Goal: Task Accomplishment & Management: Use online tool/utility

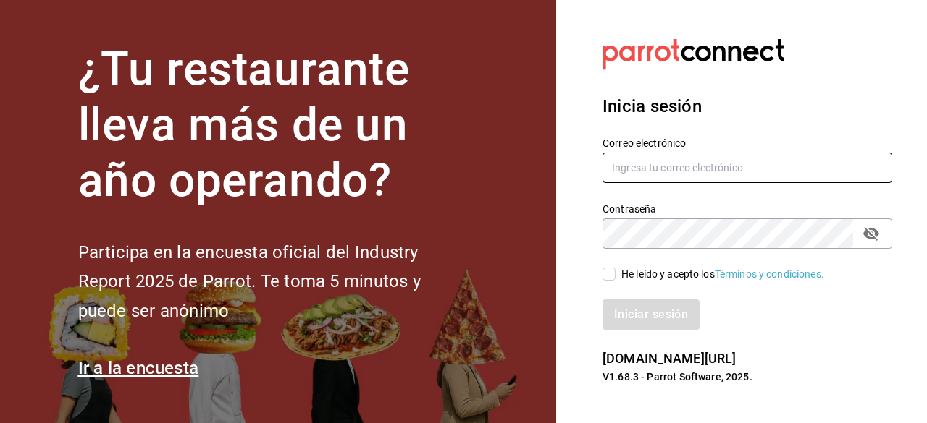
type input "[EMAIL_ADDRESS][DOMAIN_NAME]"
click at [608, 277] on input "He leído y acepto los Términos y condiciones." at bounding box center [608, 274] width 13 height 13
checkbox input "true"
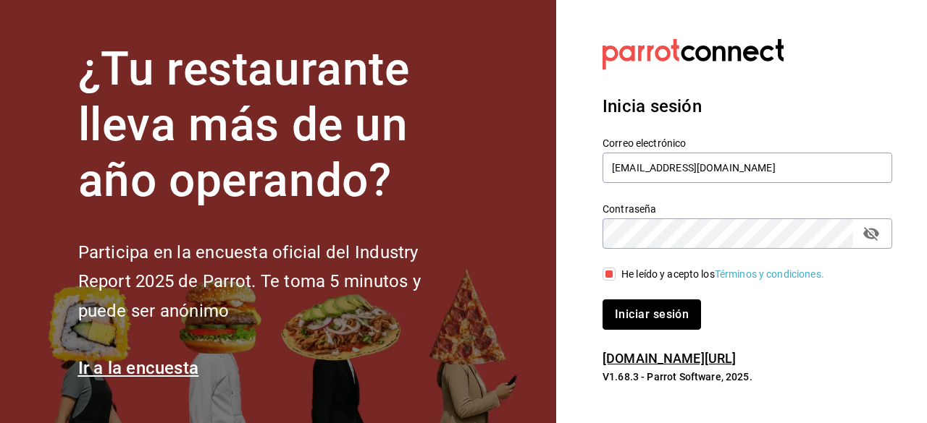
click at [632, 316] on button "Iniciar sesión" at bounding box center [651, 315] width 98 height 30
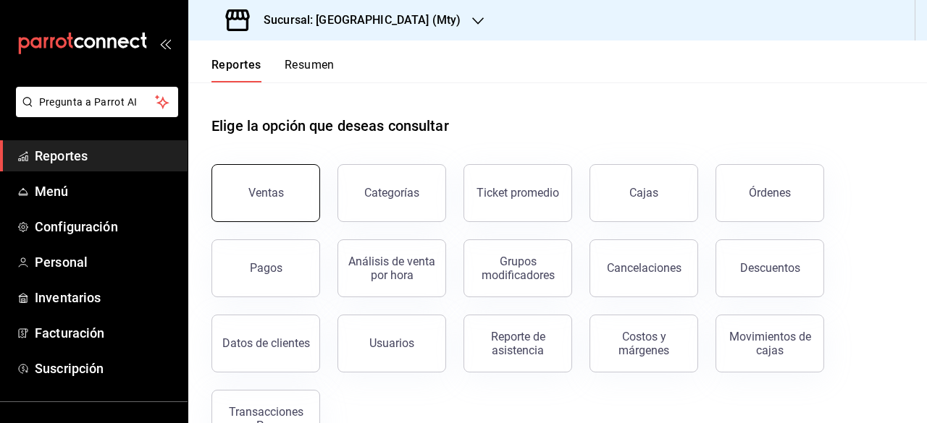
click at [274, 203] on button "Ventas" at bounding box center [265, 193] width 109 height 58
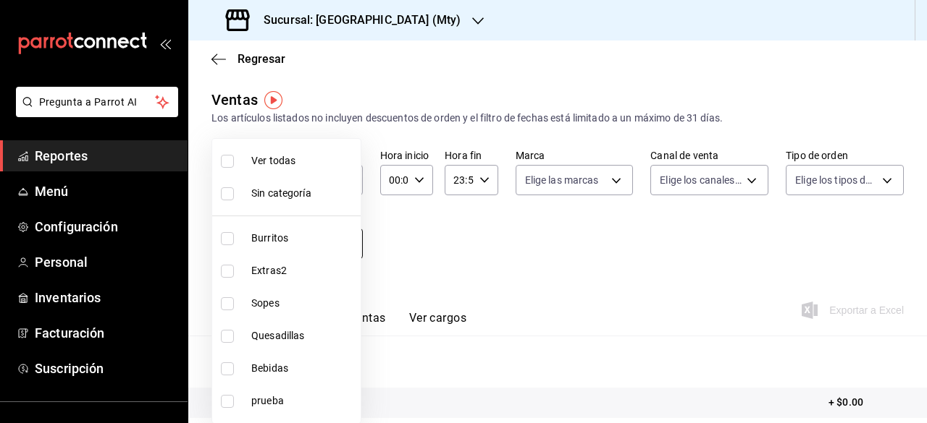
click at [326, 245] on body "Pregunta a Parrot AI Reportes Menú Configuración Personal Inventarios Facturaci…" at bounding box center [463, 211] width 927 height 423
drag, startPoint x: 413, startPoint y: 248, endPoint x: 394, endPoint y: 227, distance: 29.2
click at [411, 245] on div at bounding box center [463, 211] width 927 height 423
click at [305, 247] on body "Pregunta a Parrot AI Reportes Menú Configuración Personal Inventarios Facturaci…" at bounding box center [463, 211] width 927 height 423
drag, startPoint x: 458, startPoint y: 253, endPoint x: 444, endPoint y: 248, distance: 14.4
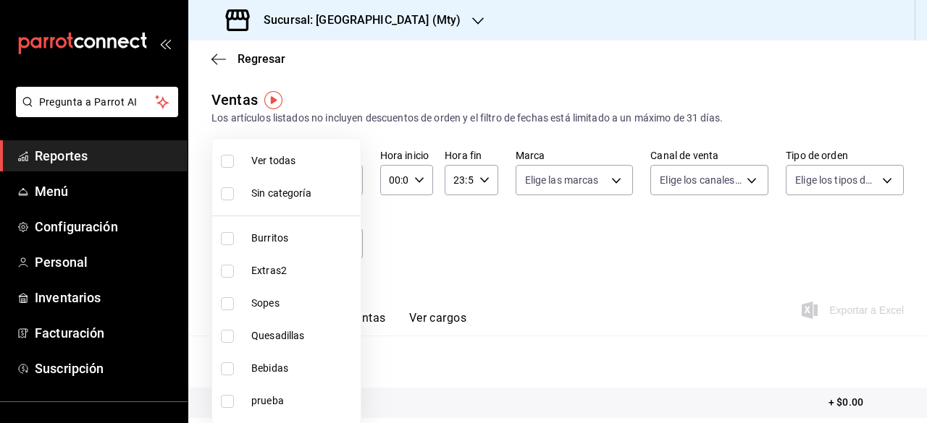
click at [452, 251] on div at bounding box center [463, 211] width 927 height 423
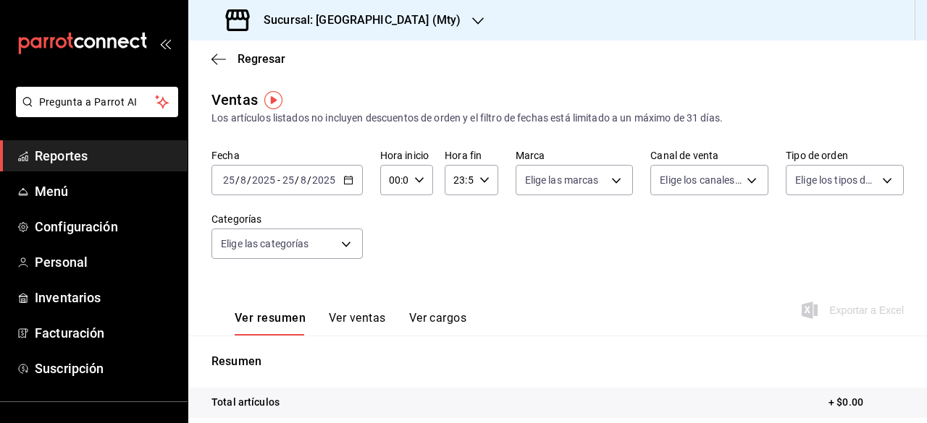
click at [330, 180] on input "2025" at bounding box center [323, 180] width 25 height 12
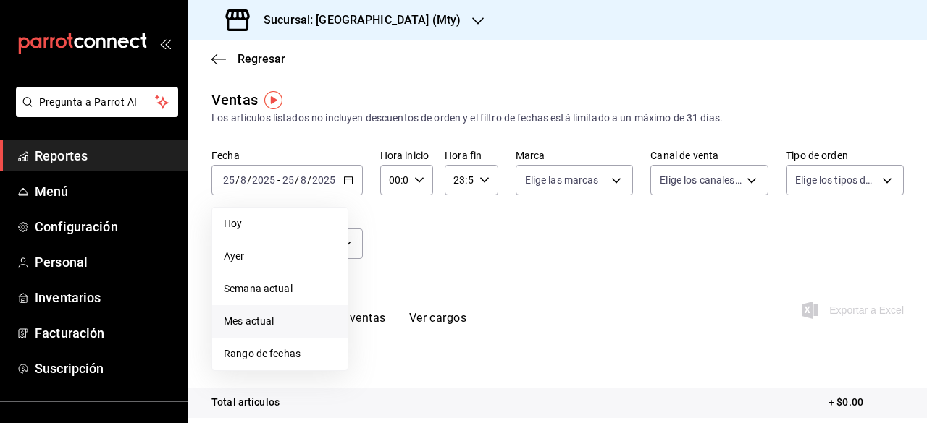
click at [258, 323] on span "Mes actual" at bounding box center [280, 321] width 112 height 15
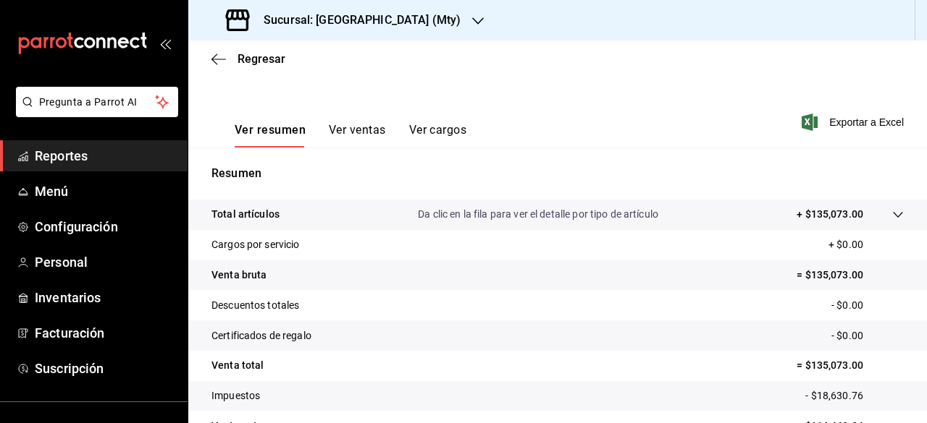
scroll to position [270, 0]
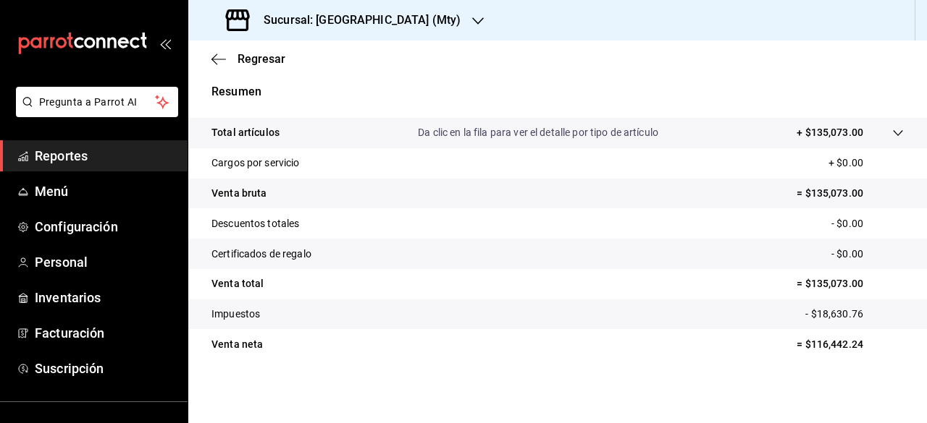
click at [377, 16] on h3 "Sucursal: Las Quekas (Mty)" at bounding box center [356, 20] width 208 height 17
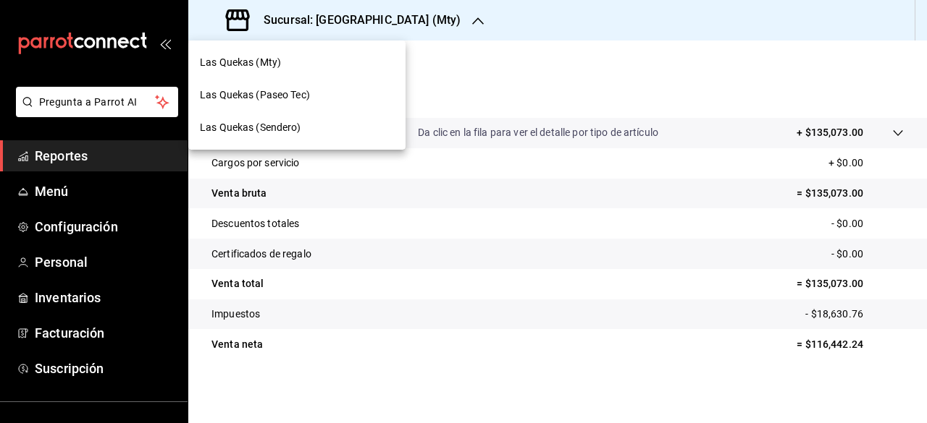
click at [264, 97] on span "Las Quekas (Paseo Tec)" at bounding box center [255, 95] width 110 height 15
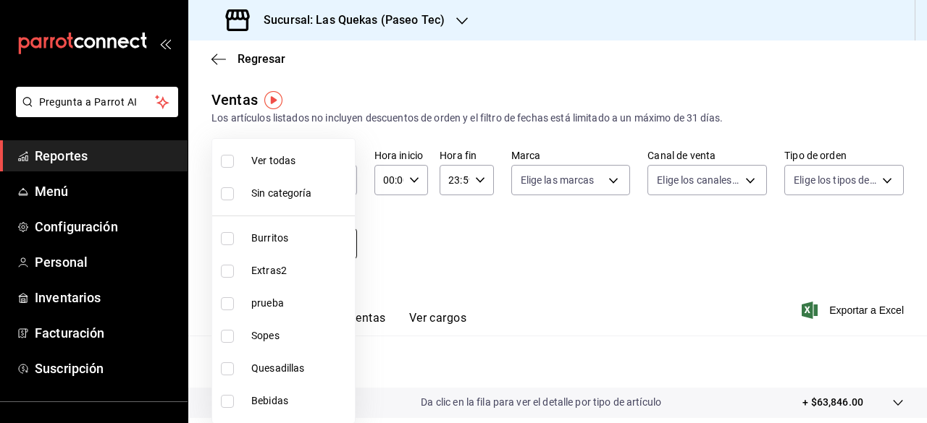
click at [287, 249] on body "Pregunta a Parrot AI Reportes Menú Configuración Personal Inventarios Facturaci…" at bounding box center [463, 211] width 927 height 423
click at [483, 263] on div at bounding box center [463, 211] width 927 height 423
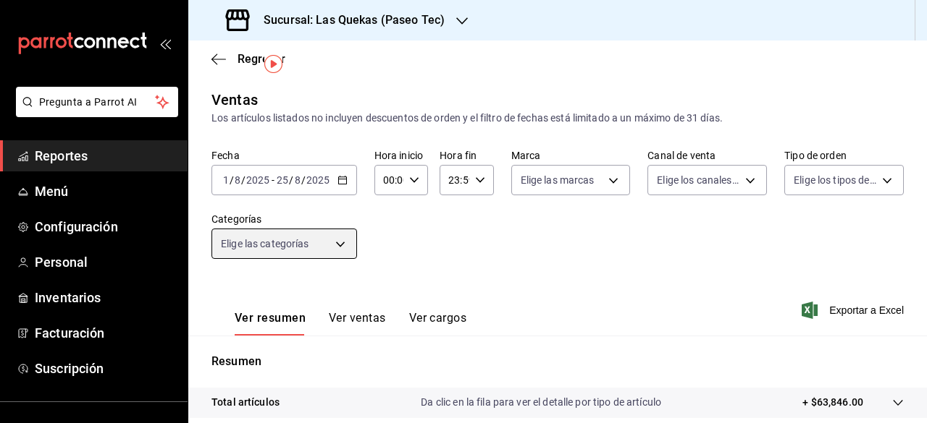
scroll to position [270, 0]
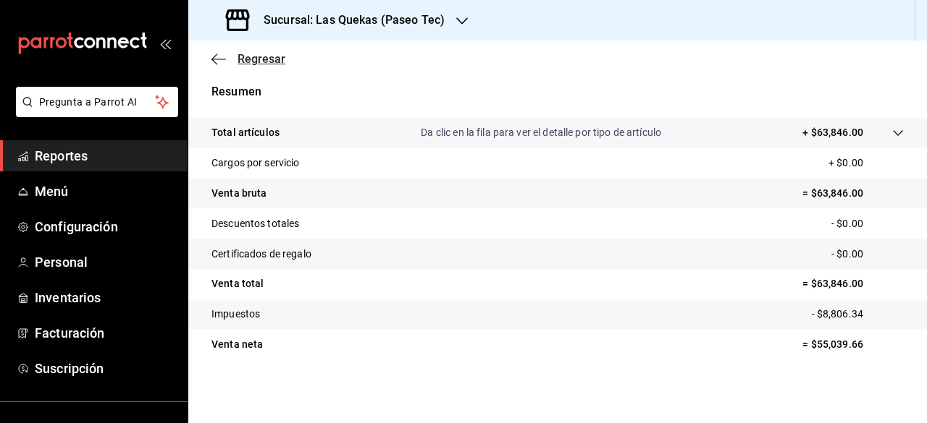
click at [222, 59] on icon "button" at bounding box center [218, 59] width 14 height 13
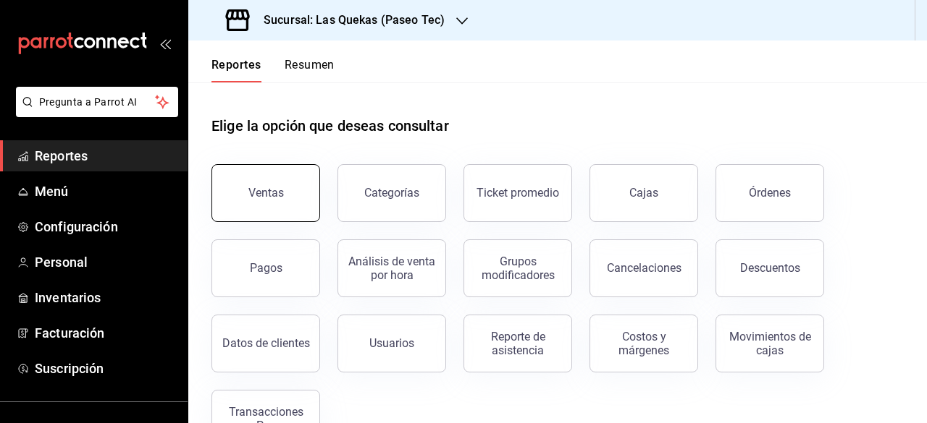
click at [297, 202] on button "Ventas" at bounding box center [265, 193] width 109 height 58
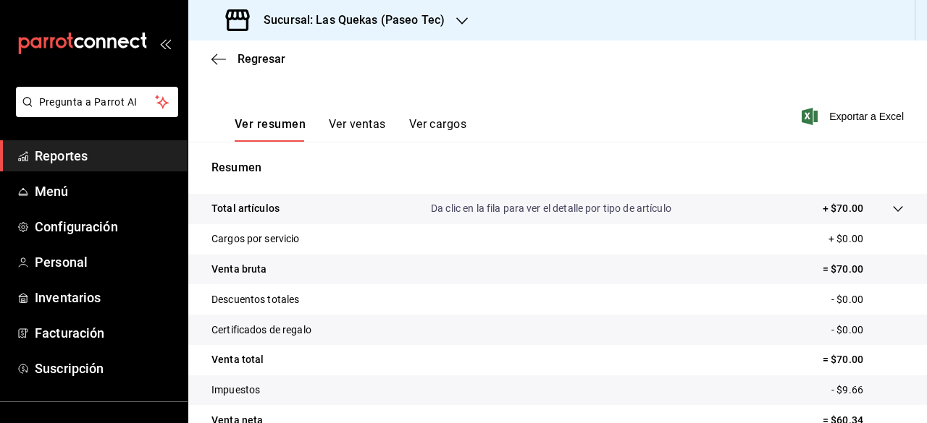
scroll to position [217, 0]
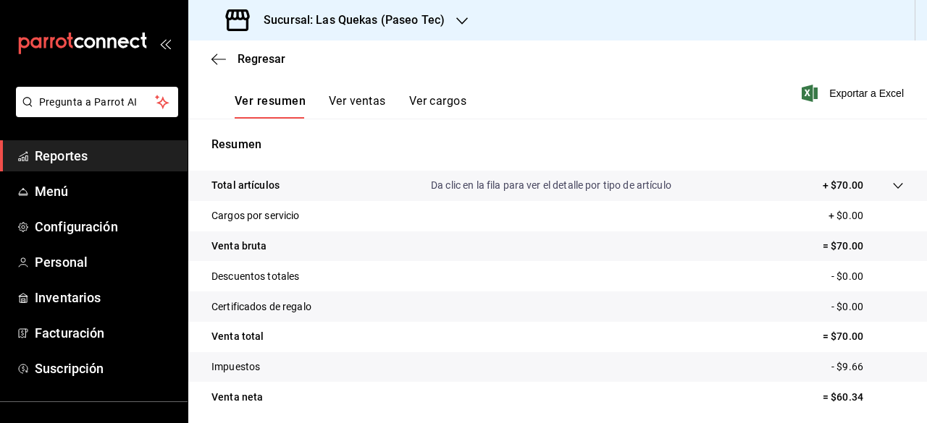
click at [288, 104] on button "Ver resumen" at bounding box center [270, 106] width 71 height 25
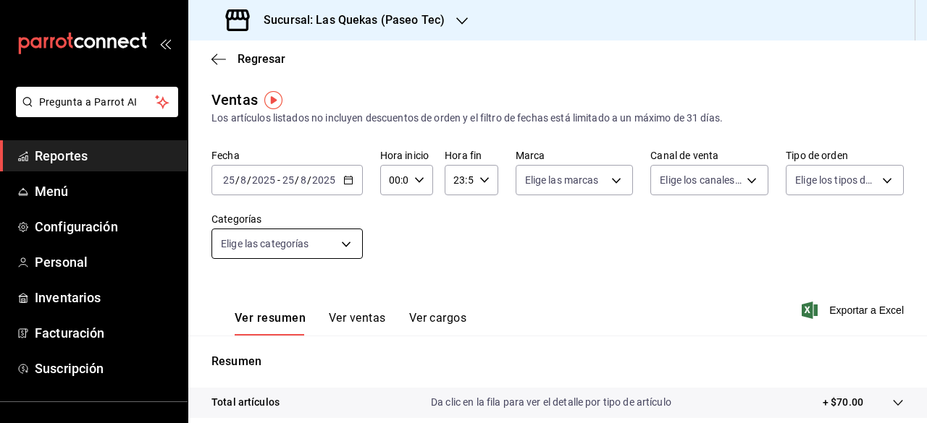
click at [269, 241] on body "Pregunta a Parrot AI Reportes Menú Configuración Personal Inventarios Facturaci…" at bounding box center [463, 211] width 927 height 423
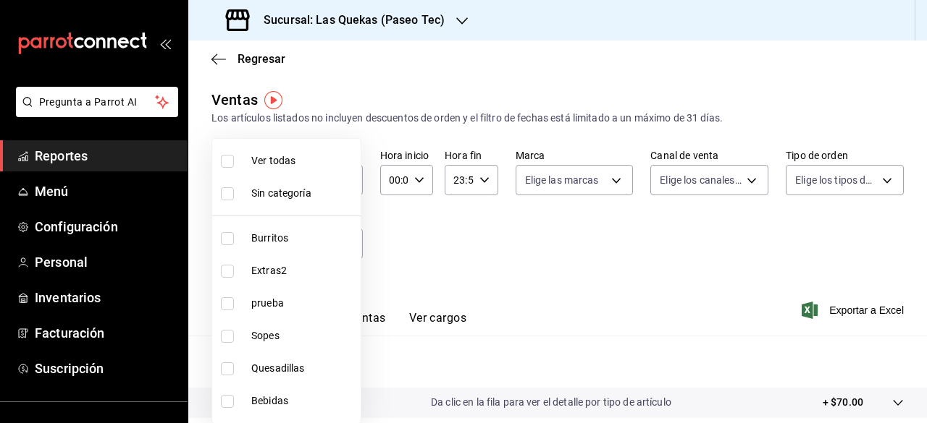
click at [277, 160] on span "Ver todas" at bounding box center [303, 160] width 104 height 15
type input "49c5df0a-de1f-4552-8342-0287f1a67494,97e21f57-bbe4-4150-8180-d51e39066037,719b5…"
checkbox input "true"
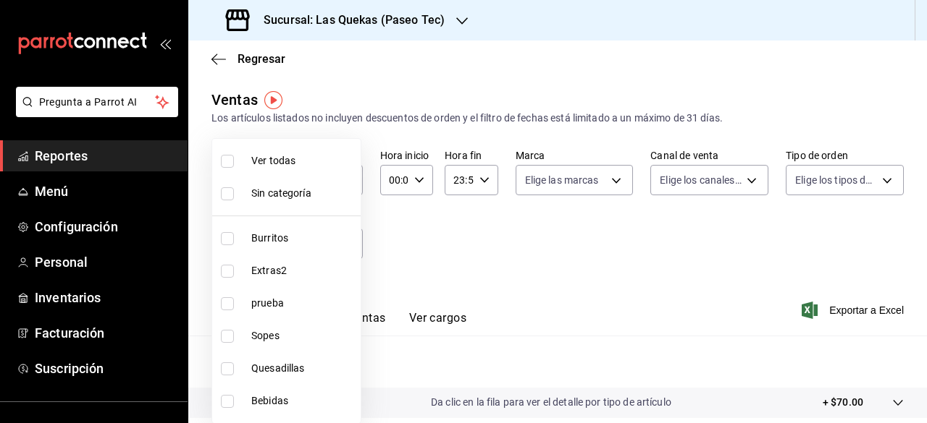
checkbox input "true"
drag, startPoint x: 922, startPoint y: 208, endPoint x: 909, endPoint y: 346, distance: 138.1
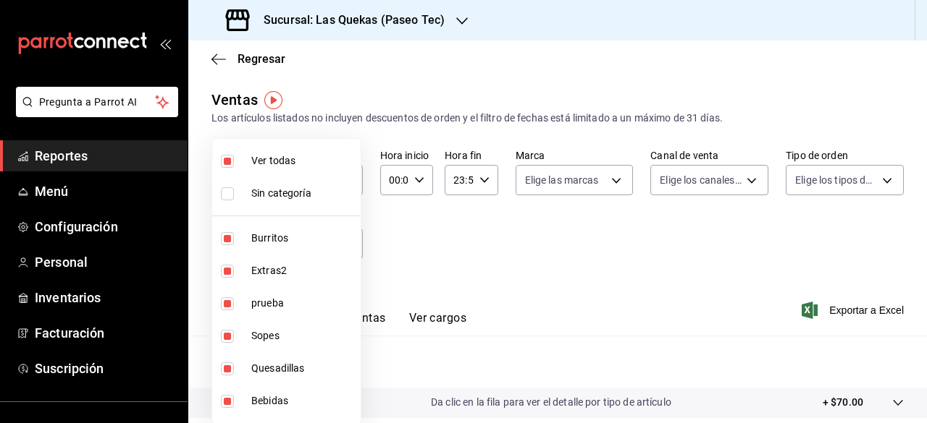
click at [926, 355] on div at bounding box center [463, 211] width 927 height 423
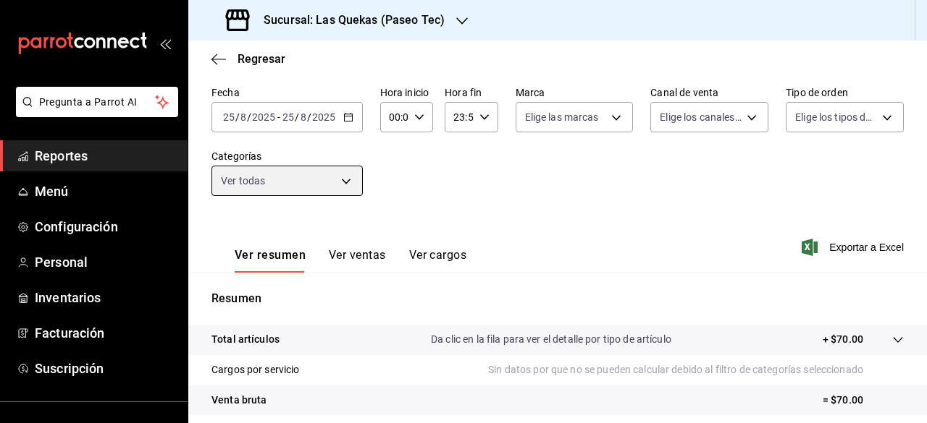
scroll to position [53, 0]
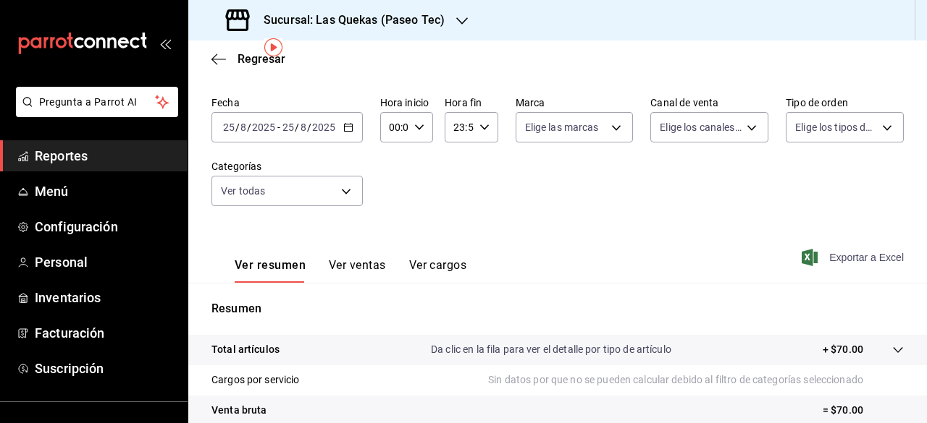
click at [844, 256] on span "Exportar a Excel" at bounding box center [853, 257] width 99 height 17
